Goal: Information Seeking & Learning: Learn about a topic

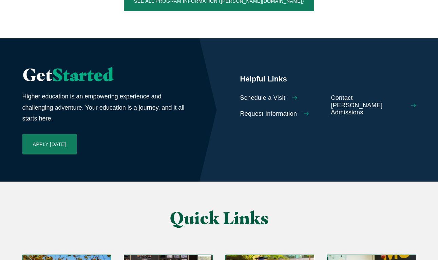
scroll to position [1512, 0]
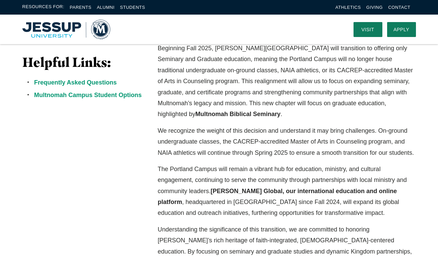
scroll to position [187, 0]
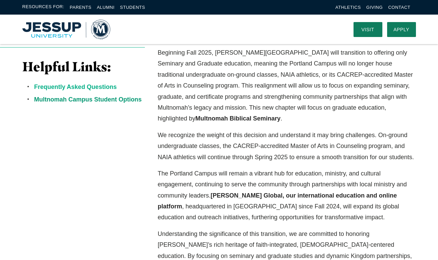
click at [94, 88] on link "Frequently Asked Questions" at bounding box center [75, 87] width 83 height 7
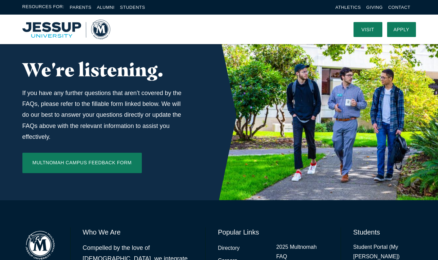
scroll to position [2259, 0]
click at [228, 244] on link "Directory" at bounding box center [229, 249] width 22 height 10
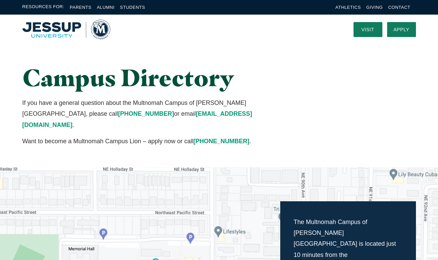
click at [53, 31] on img "Home" at bounding box center [66, 30] width 88 height 20
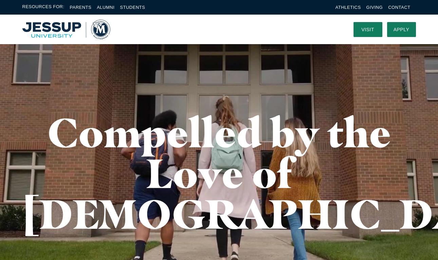
click at [58, 30] on img "Home" at bounding box center [66, 30] width 88 height 20
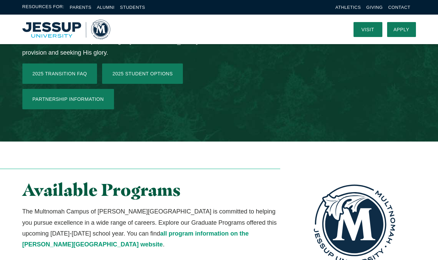
scroll to position [1100, 0]
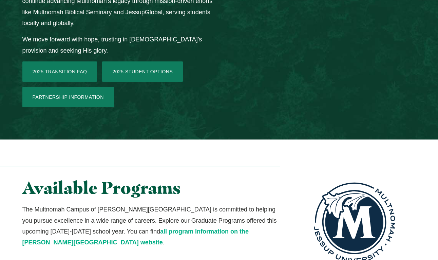
click at [163, 228] on link "all program information on the [PERSON_NAME][GEOGRAPHIC_DATA] website" at bounding box center [135, 237] width 227 height 18
